Goal: Task Accomplishment & Management: Use online tool/utility

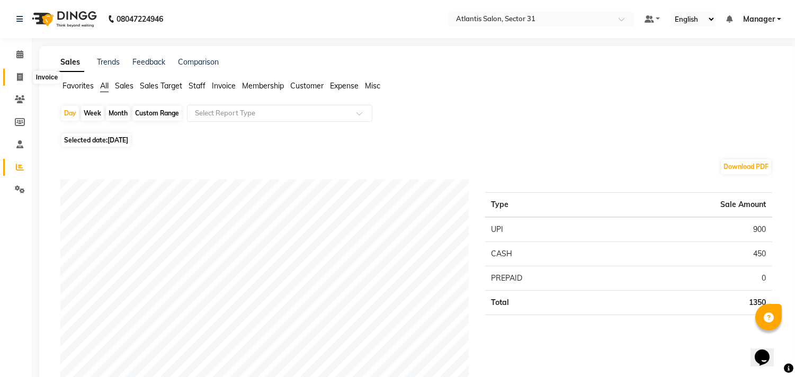
click at [14, 78] on span at bounding box center [20, 78] width 19 height 12
select select "4391"
select select "service"
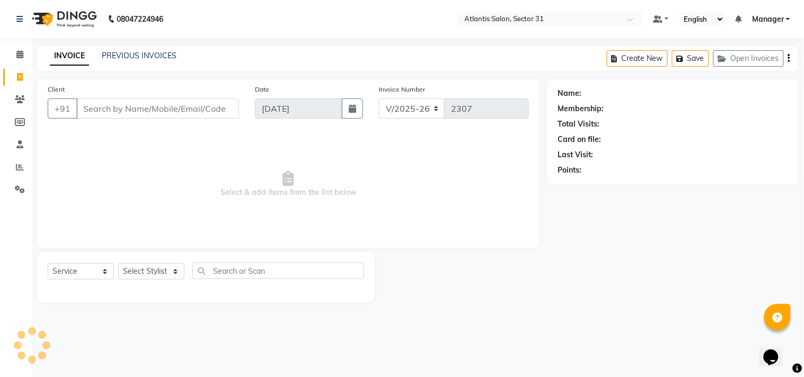
click at [155, 114] on input "Client" at bounding box center [157, 109] width 163 height 20
type input "s"
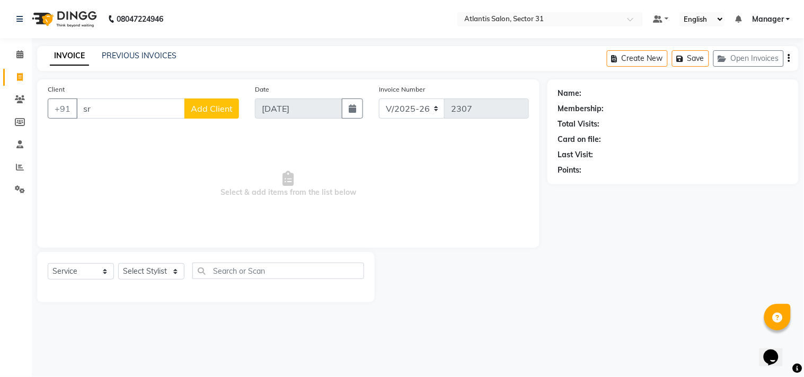
type input "s"
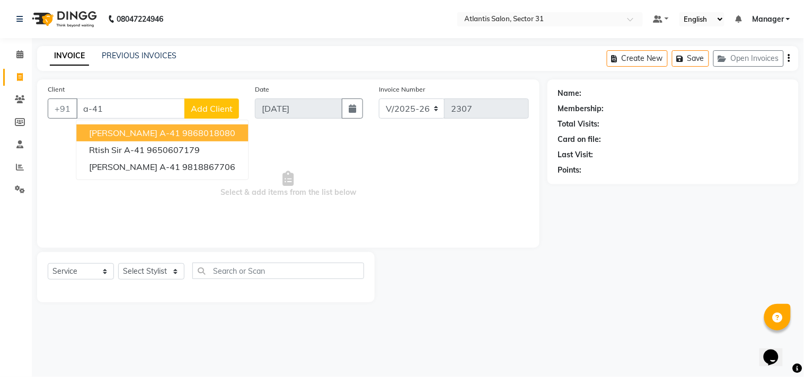
click at [148, 136] on span "[PERSON_NAME] A-41" at bounding box center [134, 133] width 91 height 11
type input "9868018080"
click at [148, 136] on span "Select & add items from the list below" at bounding box center [288, 184] width 481 height 106
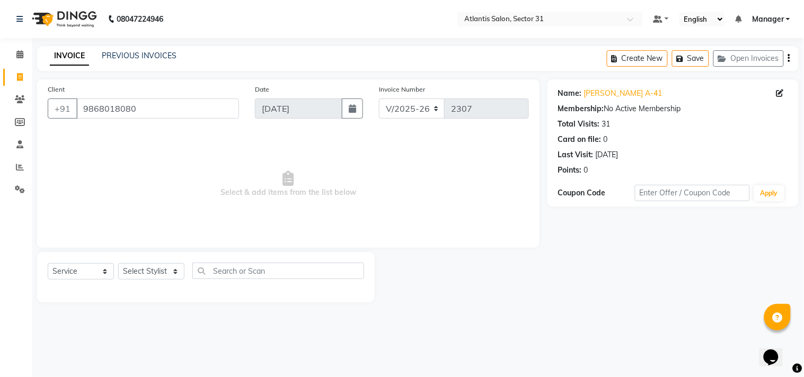
click at [119, 61] on div "INVOICE PREVIOUS INVOICES" at bounding box center [113, 56] width 152 height 12
click at [144, 56] on link "PREVIOUS INVOICES" at bounding box center [139, 56] width 75 height 10
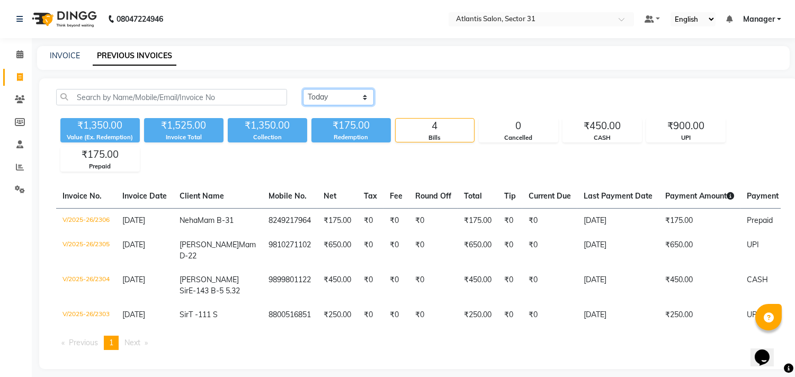
click at [366, 93] on select "[DATE] [DATE] Custom Range" at bounding box center [338, 97] width 71 height 16
select select "[DATE]"
click at [303, 89] on select "[DATE] [DATE] Custom Range" at bounding box center [338, 97] width 71 height 16
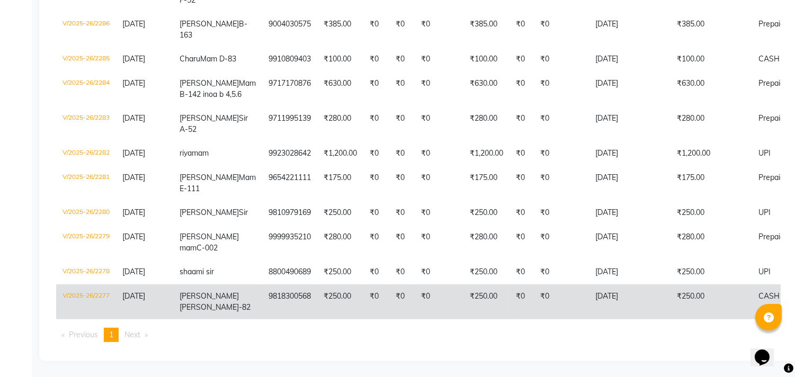
scroll to position [830, 0]
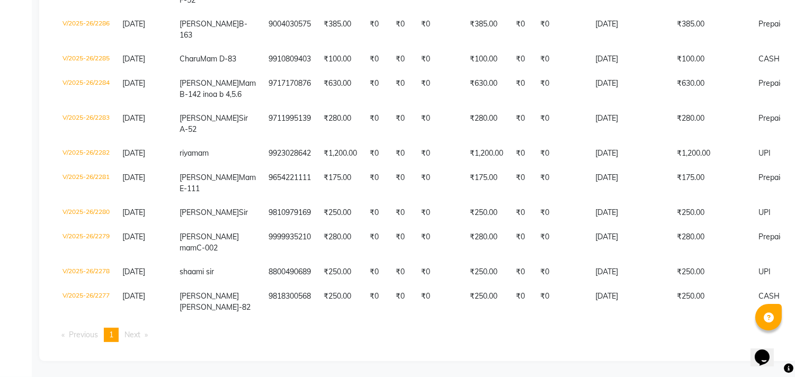
click at [132, 335] on span "Next page" at bounding box center [133, 335] width 16 height 10
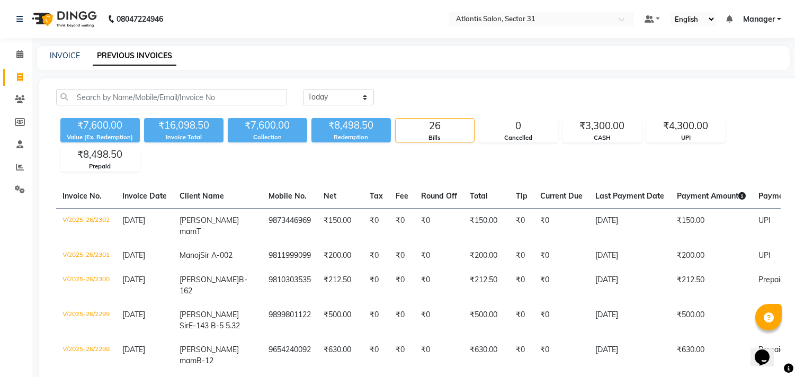
click at [61, 64] on div "INVOICE PREVIOUS INVOICES" at bounding box center [413, 58] width 753 height 24
click at [66, 51] on link "INVOICE" at bounding box center [65, 56] width 30 height 10
select select "service"
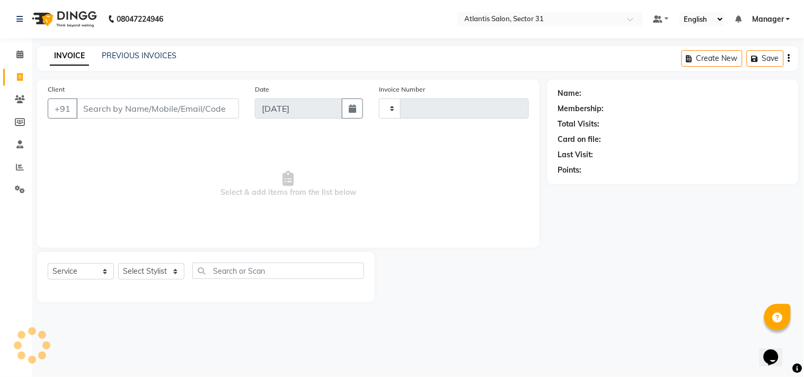
type input "2307"
select select "4391"
click at [127, 110] on input "Client" at bounding box center [157, 109] width 163 height 20
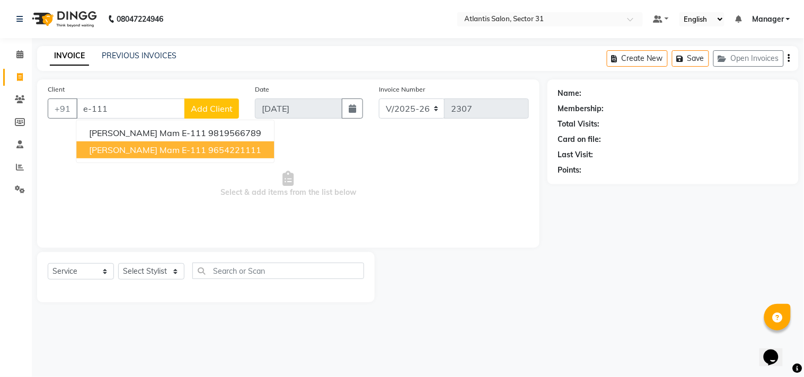
click at [128, 143] on button "[PERSON_NAME] Mam E-111 9654221111" at bounding box center [175, 149] width 198 height 17
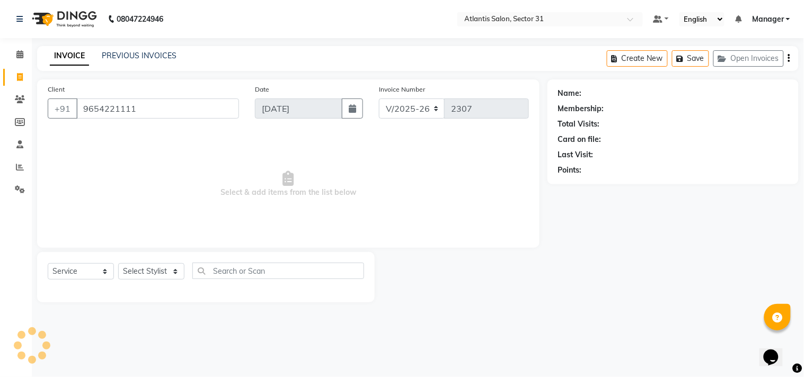
type input "9654221111"
select select "1: Object"
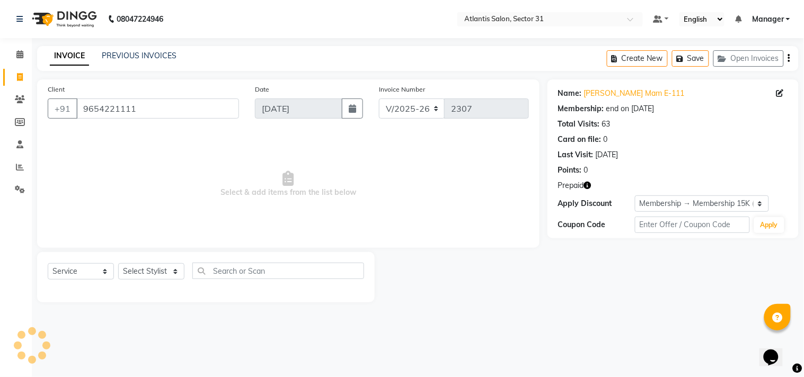
click at [587, 187] on icon "button" at bounding box center [587, 185] width 7 height 7
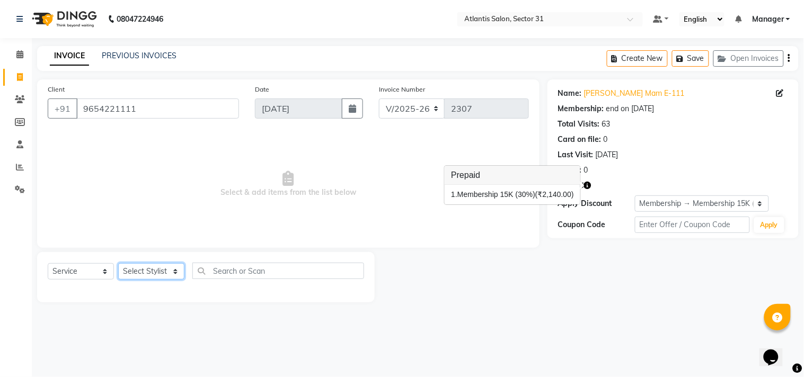
click at [132, 276] on select "Select Stylist [PERSON_NAME] [PERSON_NAME] Kavita Manager Staff 31 Staff ILD Su…" at bounding box center [151, 271] width 66 height 16
select select "33510"
click at [118, 264] on select "Select Stylist [PERSON_NAME] [PERSON_NAME] Kavita Manager Staff 31 Staff ILD Su…" at bounding box center [151, 271] width 66 height 16
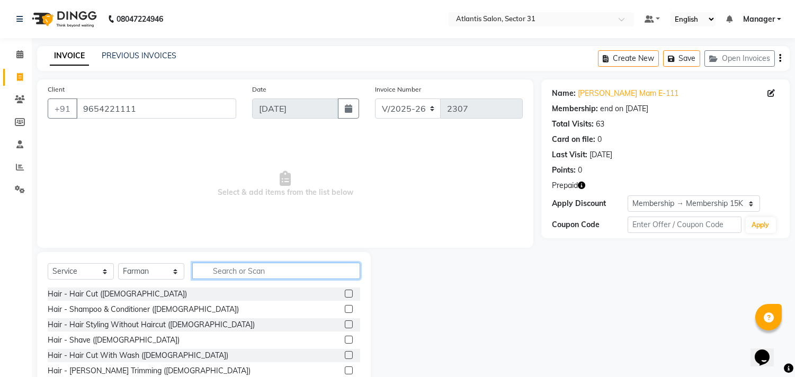
click at [262, 271] on input "text" at bounding box center [276, 271] width 168 height 16
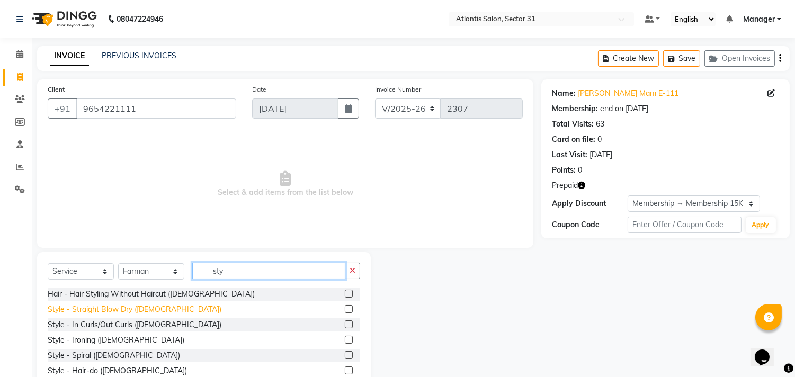
type input "sty"
click at [129, 305] on div "Style - Straight Blow Dry ([DEMOGRAPHIC_DATA])" at bounding box center [135, 309] width 174 height 11
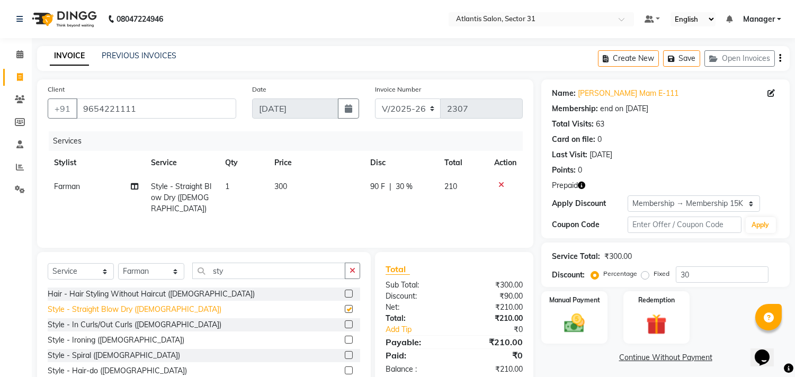
checkbox input "false"
click at [583, 184] on icon "button" at bounding box center [581, 185] width 7 height 7
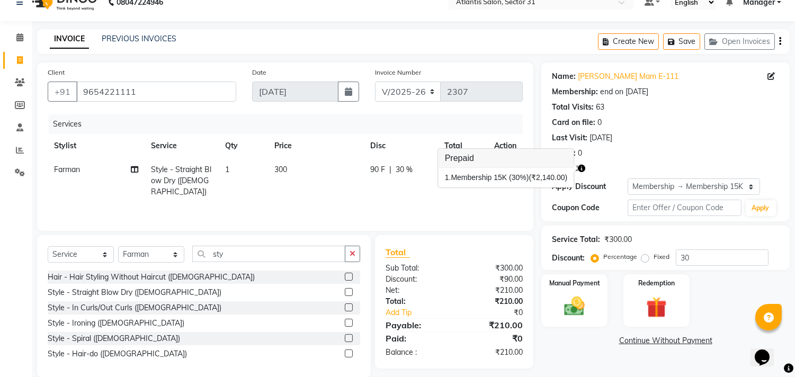
scroll to position [33, 0]
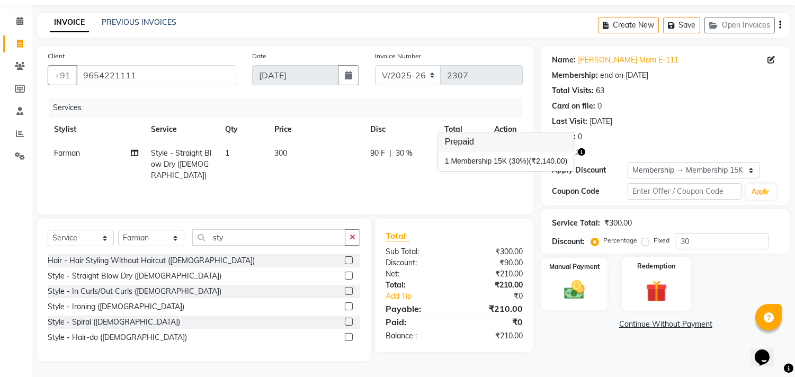
click at [659, 287] on img at bounding box center [656, 291] width 35 height 26
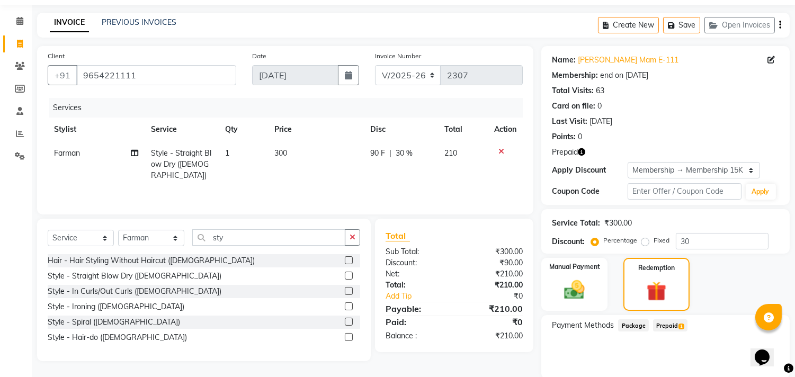
click at [673, 316] on div "Payment Methods Package Prepaid 1" at bounding box center [666, 347] width 249 height 64
click at [674, 318] on div "Payment Methods Package Prepaid 1" at bounding box center [666, 347] width 249 height 64
click at [671, 326] on span "Prepaid 1" at bounding box center [670, 326] width 34 height 12
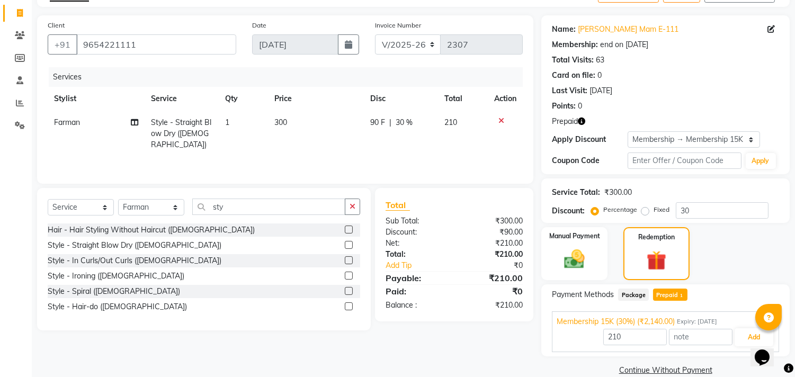
scroll to position [81, 0]
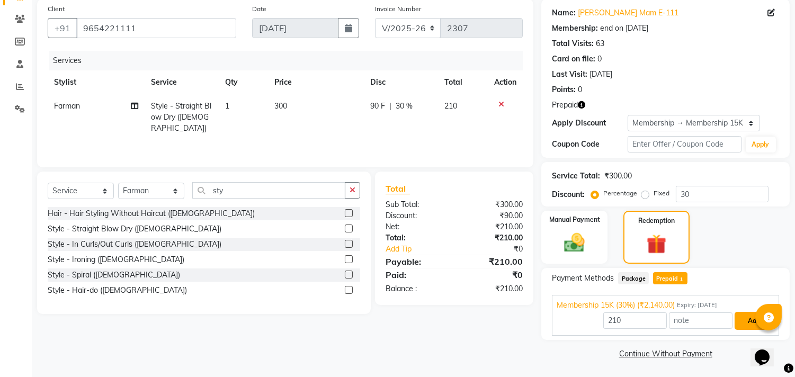
click at [745, 321] on button "Add" at bounding box center [754, 321] width 39 height 18
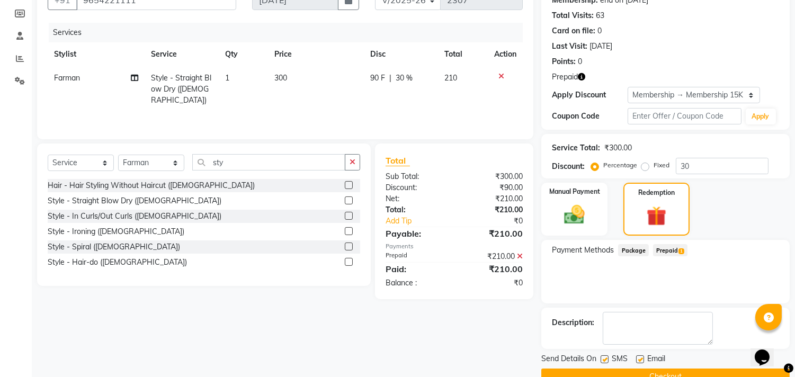
scroll to position [131, 0]
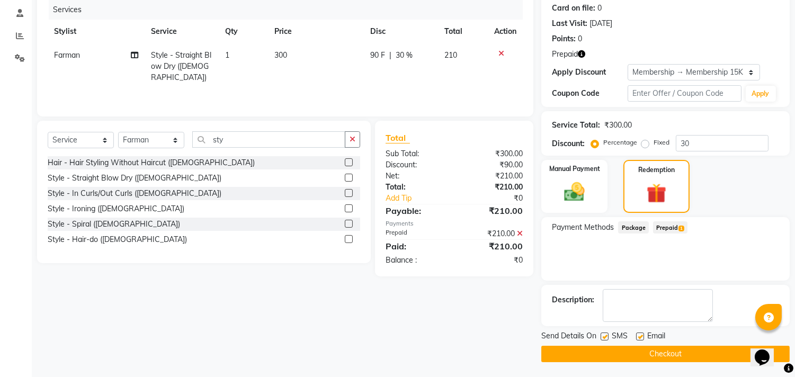
click at [680, 343] on div "Send Details On SMS Email Checkout" at bounding box center [666, 347] width 249 height 32
click at [674, 352] on button "Checkout" at bounding box center [666, 354] width 249 height 16
